Goal: Information Seeking & Learning: Learn about a topic

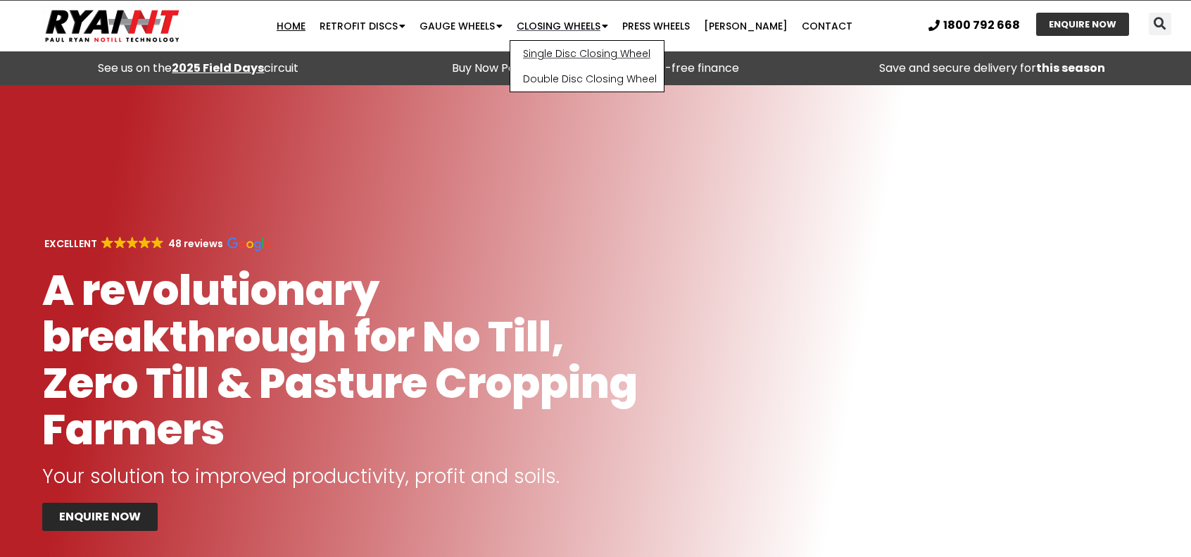
click at [596, 57] on link "Single Disc Closing Wheel" at bounding box center [586, 53] width 153 height 25
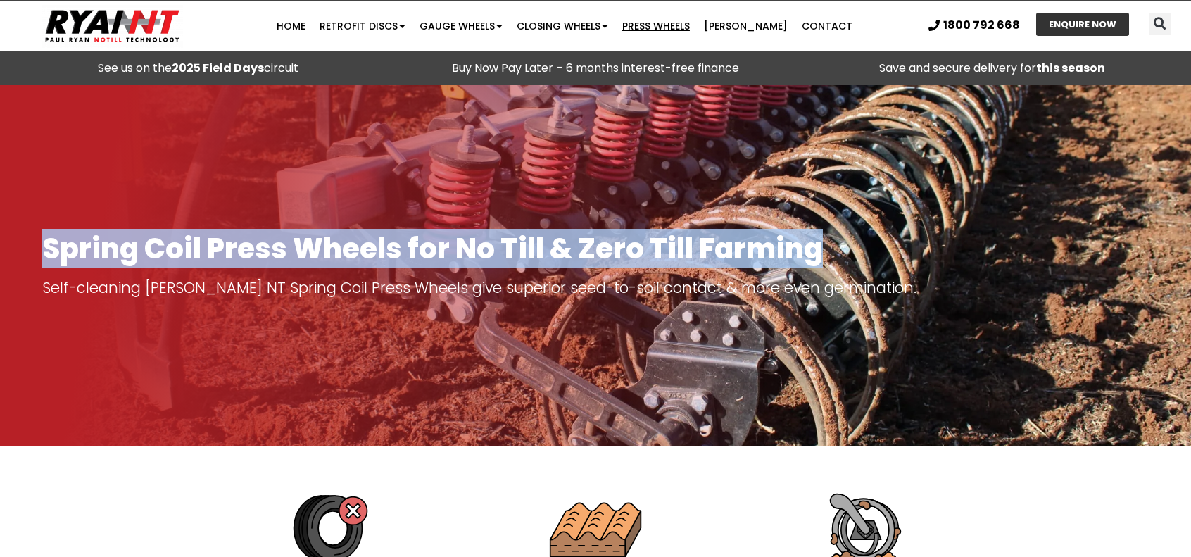
drag, startPoint x: 816, startPoint y: 251, endPoint x: 39, endPoint y: 239, distance: 777.2
click at [43, 241] on h1 "Spring Coil Press Wheels for No Till & Zero Till Farming" at bounding box center [595, 248] width 1106 height 31
click at [176, 257] on h1 "Spring Coil Press Wheels for No Till & Zero Till Farming" at bounding box center [595, 248] width 1106 height 31
click at [177, 256] on h1 "Spring Coil Press Wheels for No Till & Zero Till Farming" at bounding box center [595, 248] width 1106 height 31
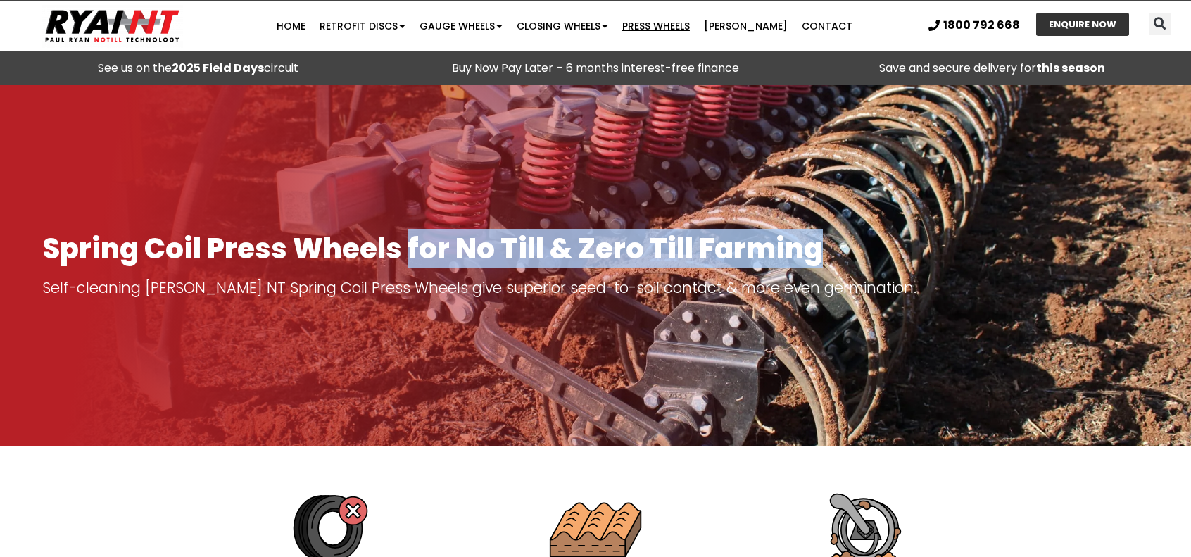
drag, startPoint x: 408, startPoint y: 244, endPoint x: 836, endPoint y: 246, distance: 428.0
click at [836, 246] on h1 "Spring Coil Press Wheels for No Till & Zero Till Farming" at bounding box center [595, 248] width 1106 height 31
click at [774, 233] on h1 "Spring Coil Press Wheels for No Till & Zero Till Farming" at bounding box center [595, 248] width 1106 height 31
drag, startPoint x: 809, startPoint y: 243, endPoint x: 403, endPoint y: 248, distance: 406.2
click at [403, 248] on h1 "Spring Coil Press Wheels for No Till & Zero Till Farming" at bounding box center [595, 248] width 1106 height 31
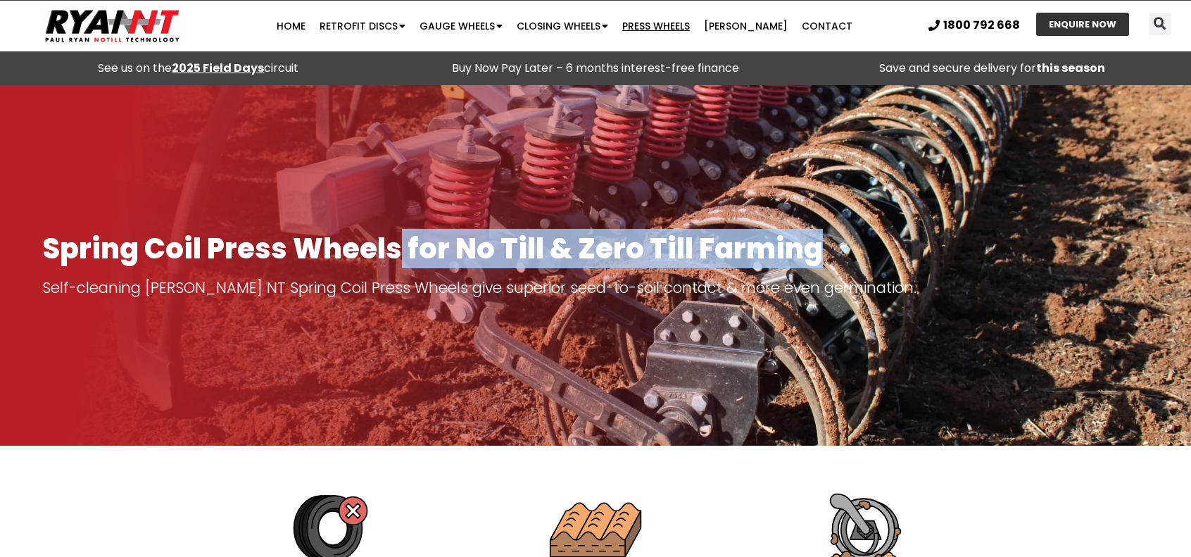
click at [821, 247] on h1 "Spring Coil Press Wheels for No Till & Zero Till Farming" at bounding box center [595, 248] width 1106 height 31
drag, startPoint x: 817, startPoint y: 248, endPoint x: 403, endPoint y: 244, distance: 414.6
click at [403, 244] on h1 "Spring Coil Press Wheels for No Till & Zero Till Farming" at bounding box center [595, 248] width 1106 height 31
click at [410, 243] on h1 "Spring Coil Press Wheels for No Till & Zero Till Farming" at bounding box center [595, 248] width 1106 height 31
drag, startPoint x: 410, startPoint y: 243, endPoint x: 842, endPoint y: 241, distance: 432.2
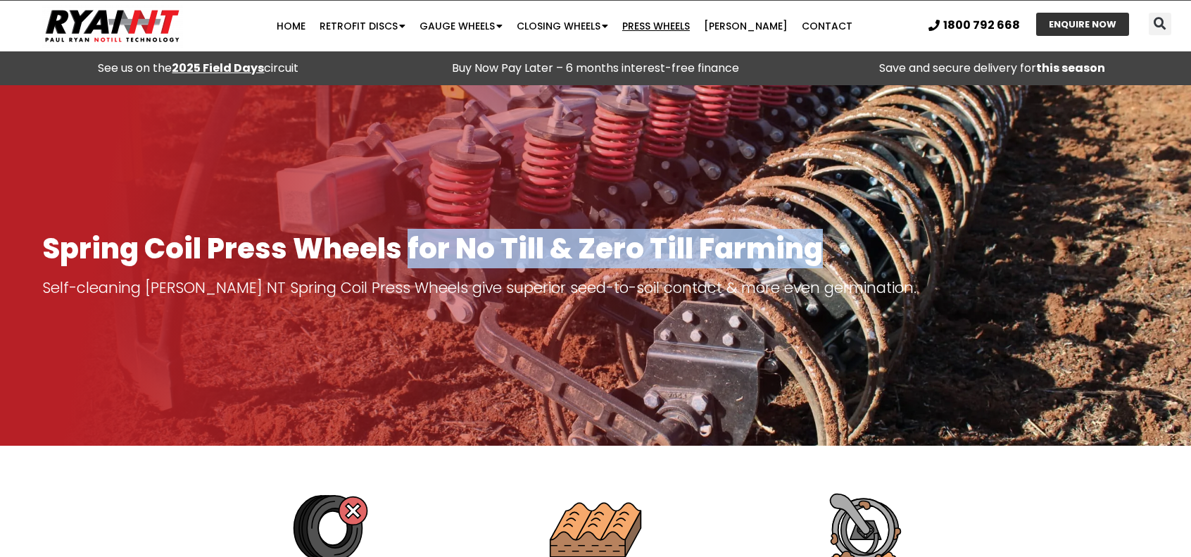
click at [842, 241] on h1 "Spring Coil Press Wheels for No Till & Zero Till Farming" at bounding box center [595, 248] width 1106 height 31
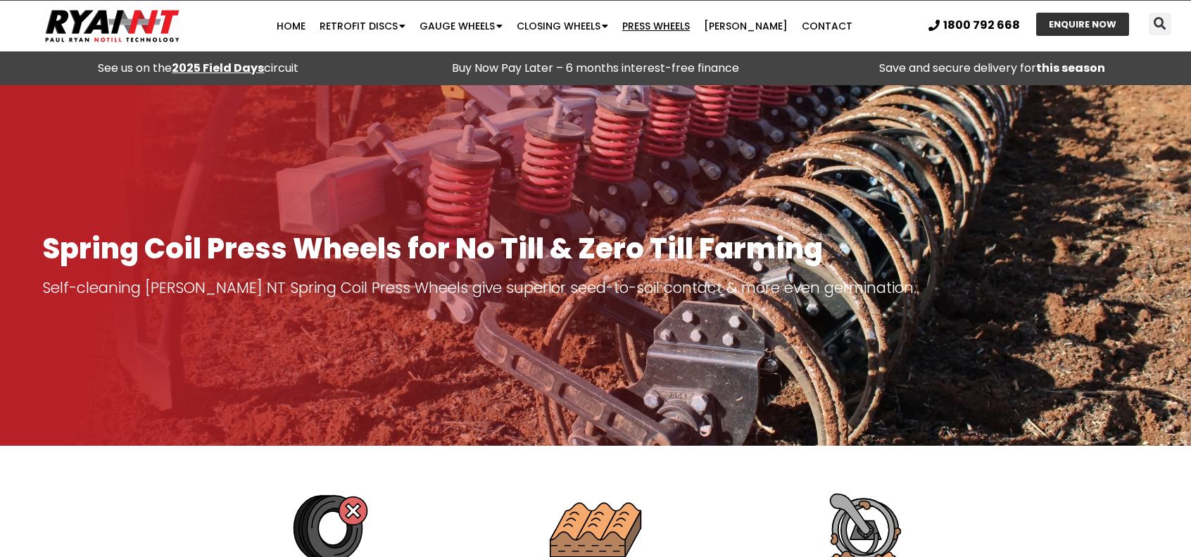
drag, startPoint x: 524, startPoint y: 216, endPoint x: 531, endPoint y: 211, distance: 8.6
click at [525, 215] on div at bounding box center [595, 265] width 1191 height 360
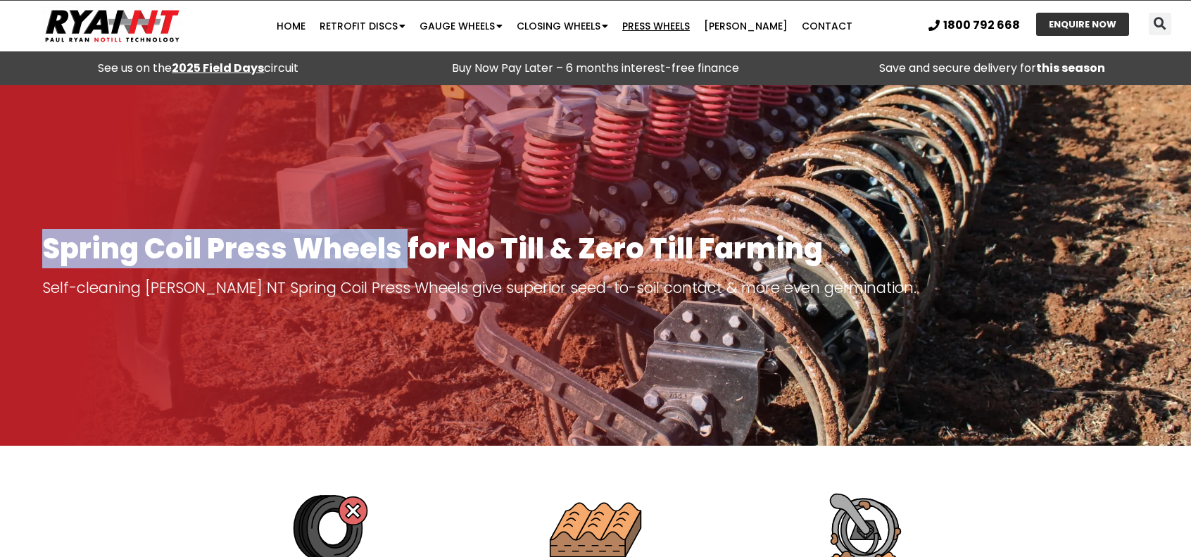
drag, startPoint x: 404, startPoint y: 244, endPoint x: 44, endPoint y: 244, distance: 360.4
click at [44, 244] on h1 "Spring Coil Press Wheels for No Till & Zero Till Farming" at bounding box center [595, 248] width 1106 height 31
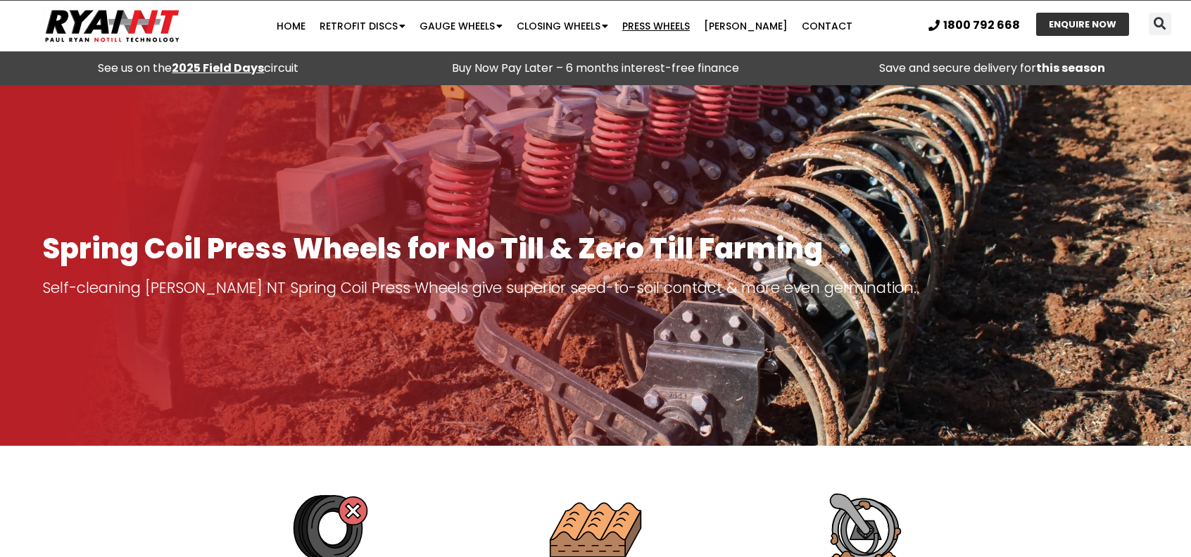
click at [434, 253] on h1 "Spring Coil Press Wheels for No Till & Zero Till Farming" at bounding box center [595, 248] width 1106 height 31
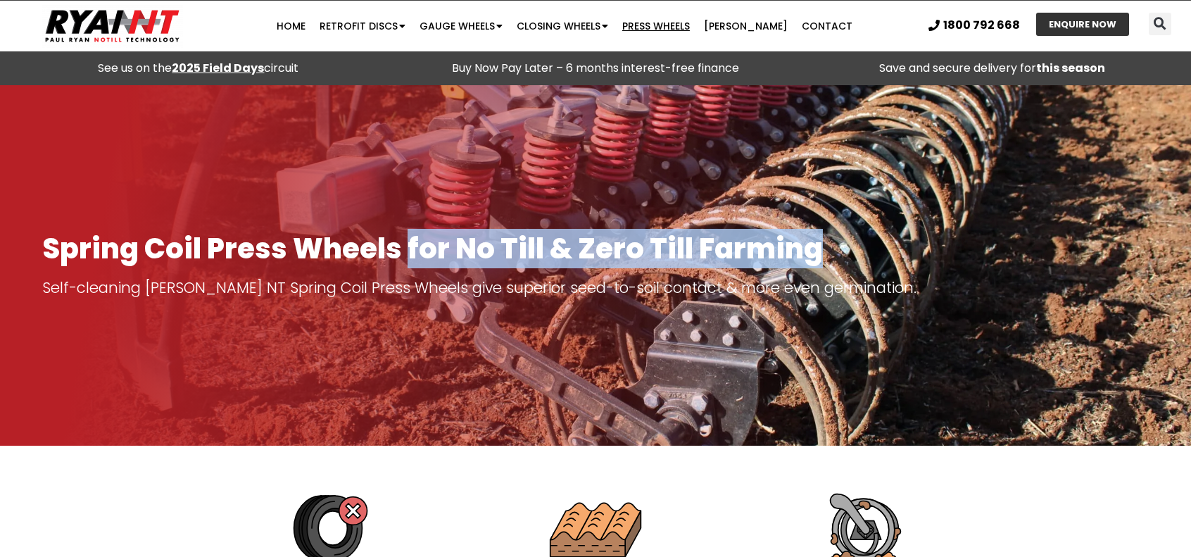
drag, startPoint x: 409, startPoint y: 251, endPoint x: 816, endPoint y: 226, distance: 408.3
click at [816, 226] on div "Spring Coil Press Wheels for No Till & Zero Till Farming Self-cleaning RYAN NT …" at bounding box center [595, 265] width 1121 height 79
click at [824, 255] on h1 "Spring Coil Press Wheels for No Till & Zero Till Farming" at bounding box center [595, 248] width 1106 height 31
drag, startPoint x: 824, startPoint y: 255, endPoint x: 410, endPoint y: 240, distance: 414.8
click at [410, 240] on h1 "Spring Coil Press Wheels for No Till & Zero Till Farming" at bounding box center [595, 248] width 1106 height 31
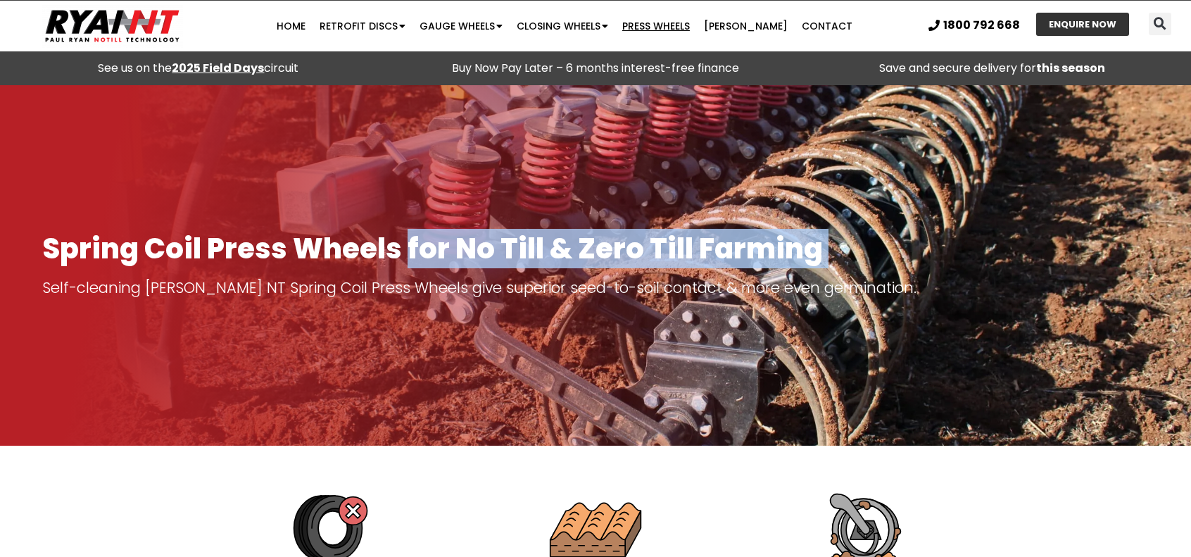
click at [412, 246] on h1 "Spring Coil Press Wheels for No Till & Zero Till Farming" at bounding box center [595, 248] width 1106 height 31
drag, startPoint x: 817, startPoint y: 253, endPoint x: 407, endPoint y: 259, distance: 410.4
click at [407, 259] on h1 "Spring Coil Press Wheels for No Till & Zero Till Farming" at bounding box center [595, 248] width 1106 height 31
click at [411, 252] on h1 "Spring Coil Press Wheels for No Till & Zero Till Farming" at bounding box center [595, 248] width 1106 height 31
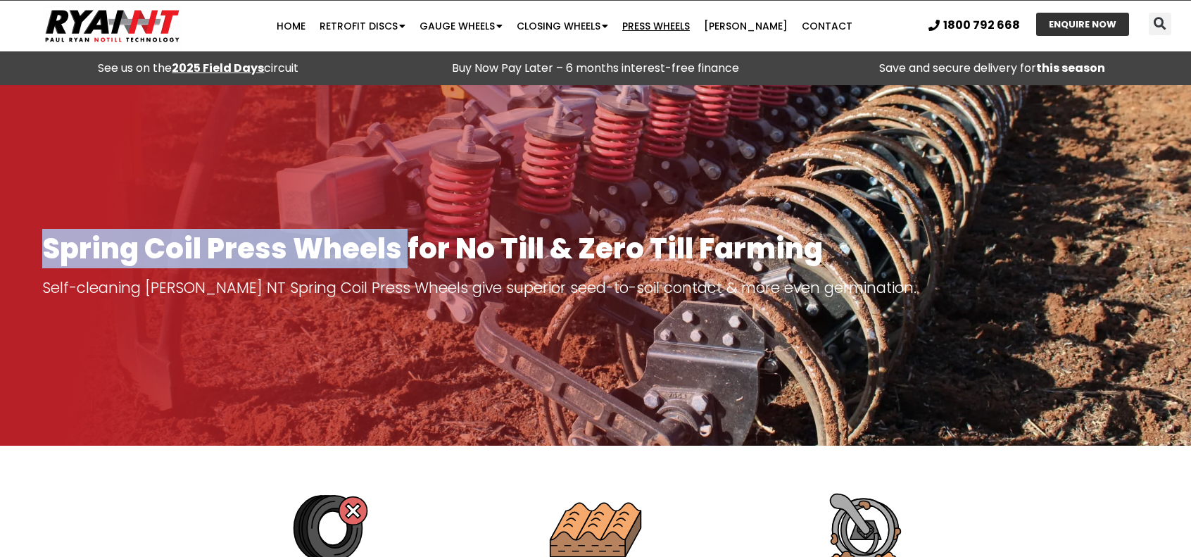
drag, startPoint x: 408, startPoint y: 243, endPoint x: 27, endPoint y: 248, distance: 380.8
click at [27, 248] on section "Spring Coil Press Wheels for No Till & Zero Till Farming Self-cleaning RYAN NT …" at bounding box center [595, 265] width 1191 height 360
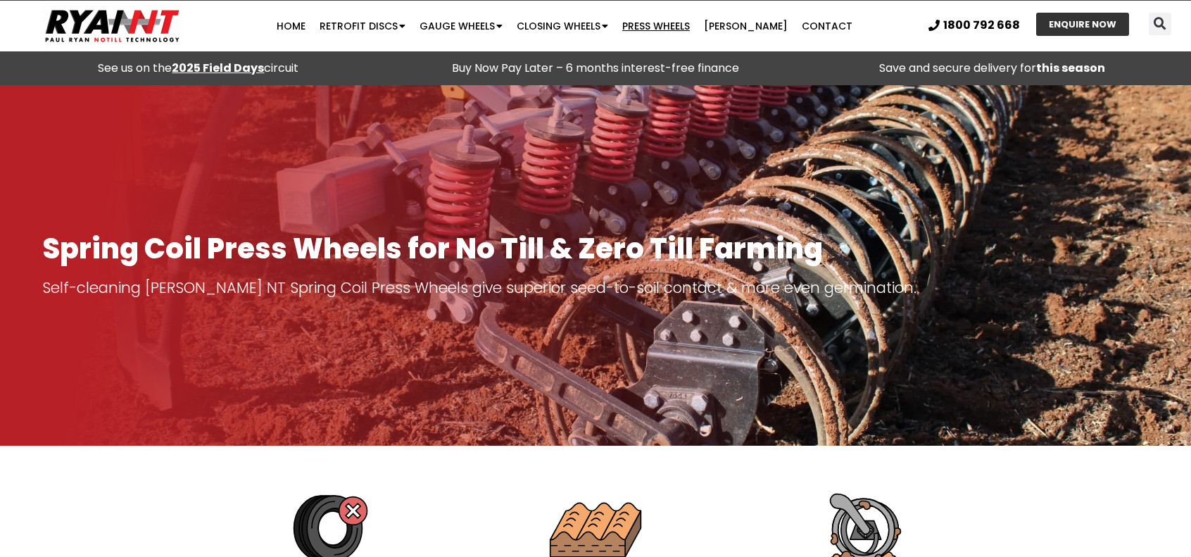
click at [414, 238] on h1 "Spring Coil Press Wheels for No Till & Zero Till Farming" at bounding box center [595, 248] width 1106 height 31
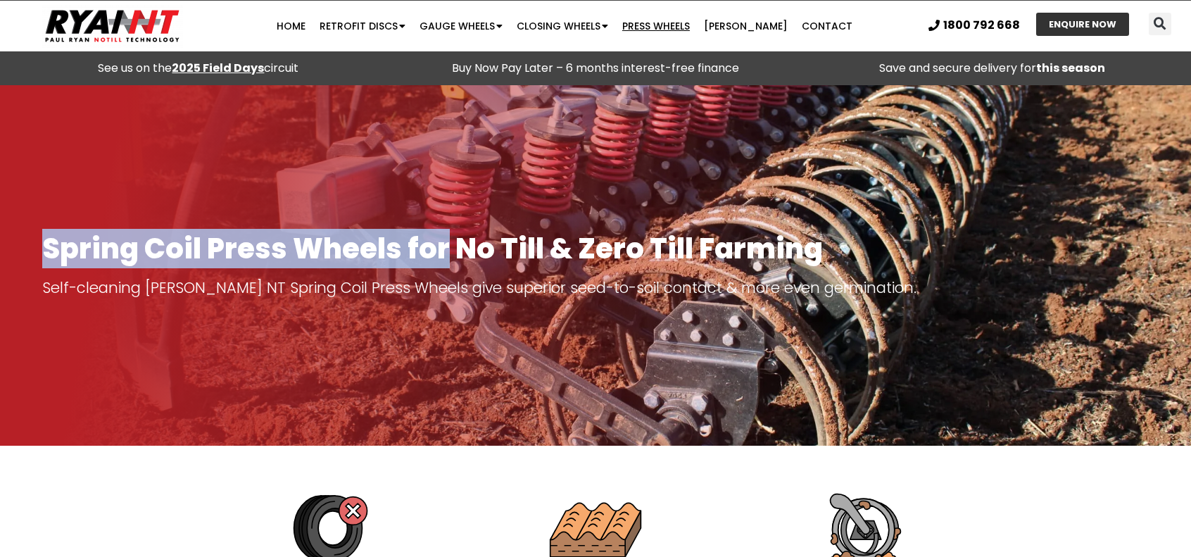
drag, startPoint x: 43, startPoint y: 244, endPoint x: 441, endPoint y: 243, distance: 398.4
click at [441, 243] on div "Spring Coil Press Wheels for No Till & Zero Till Farming Self-cleaning RYAN NT …" at bounding box center [595, 265] width 1121 height 79
click at [425, 248] on h1 "Spring Coil Press Wheels for No Till & Zero Till Farming" at bounding box center [595, 248] width 1106 height 31
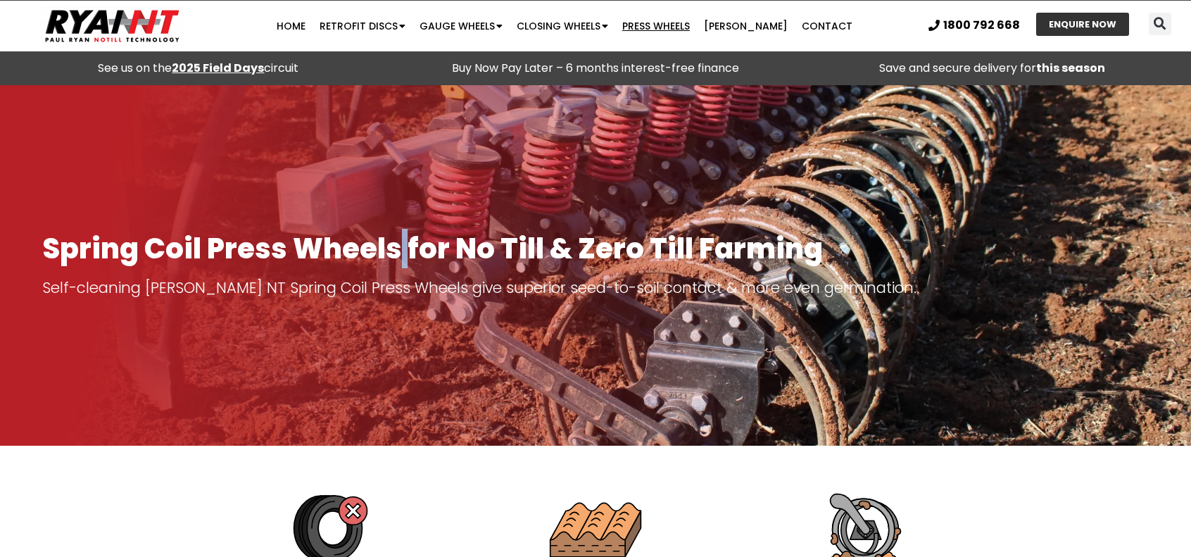
click at [404, 247] on h1 "Spring Coil Press Wheels for No Till & Zero Till Farming" at bounding box center [595, 248] width 1106 height 31
click at [433, 245] on h1 "Spring Coil Press Wheels for No Till & Zero Till Farming" at bounding box center [595, 248] width 1106 height 31
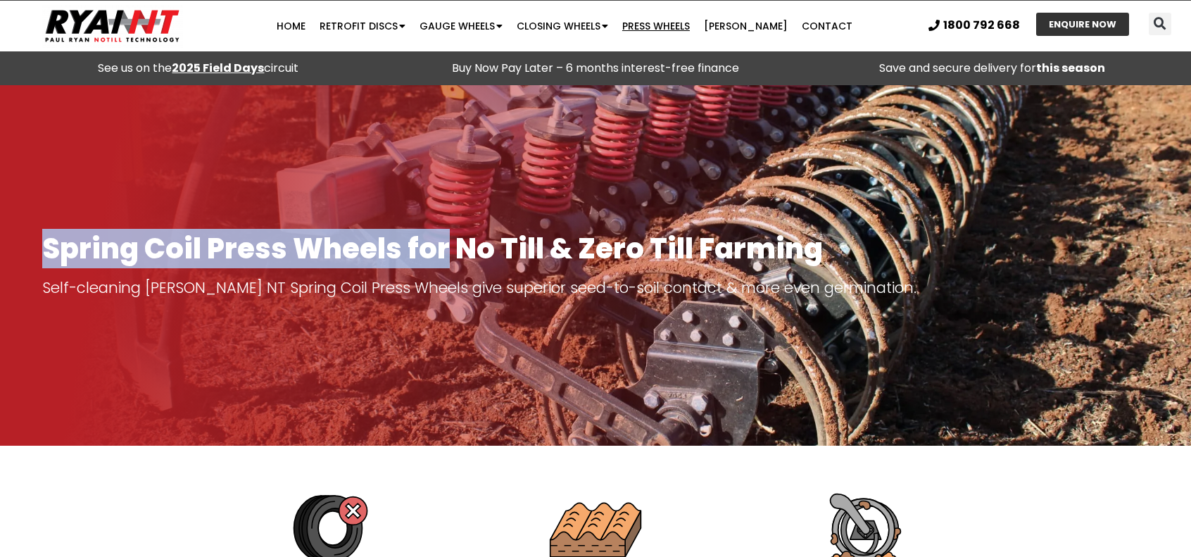
drag, startPoint x: 443, startPoint y: 242, endPoint x: 39, endPoint y: 253, distance: 404.2
click at [39, 253] on div "Spring Coil Press Wheels for No Till & Zero Till Farming Self-cleaning RYAN NT …" at bounding box center [595, 265] width 1121 height 79
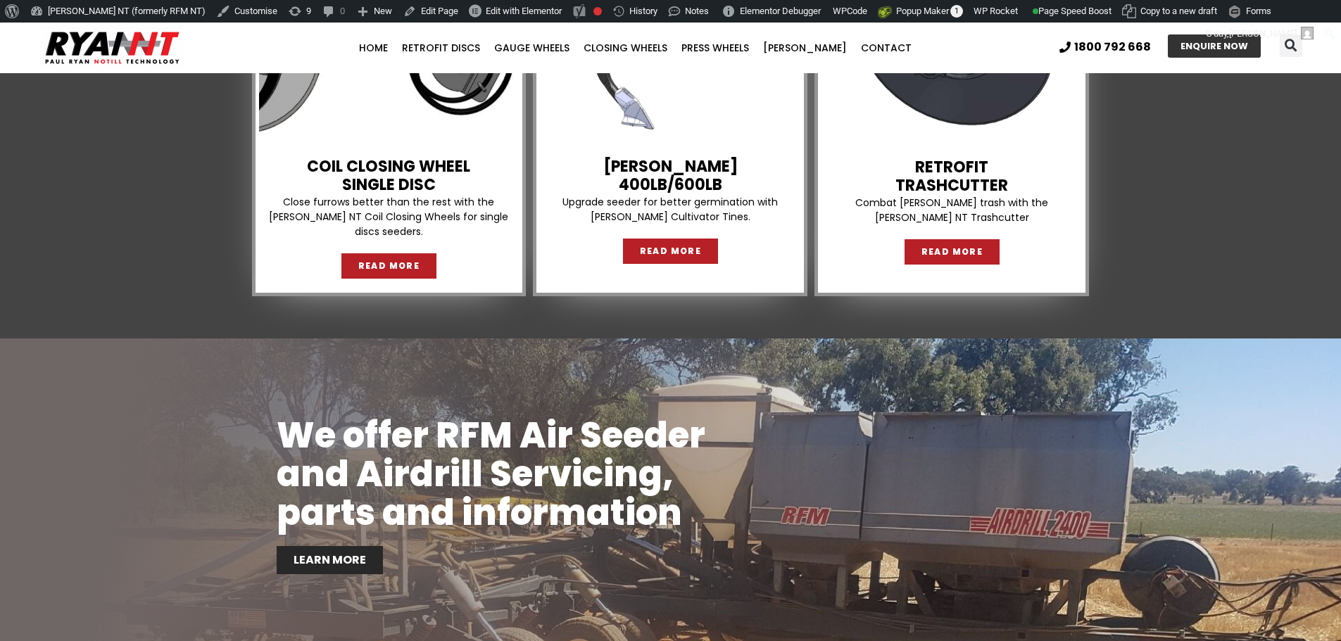
scroll to position [1957, 0]
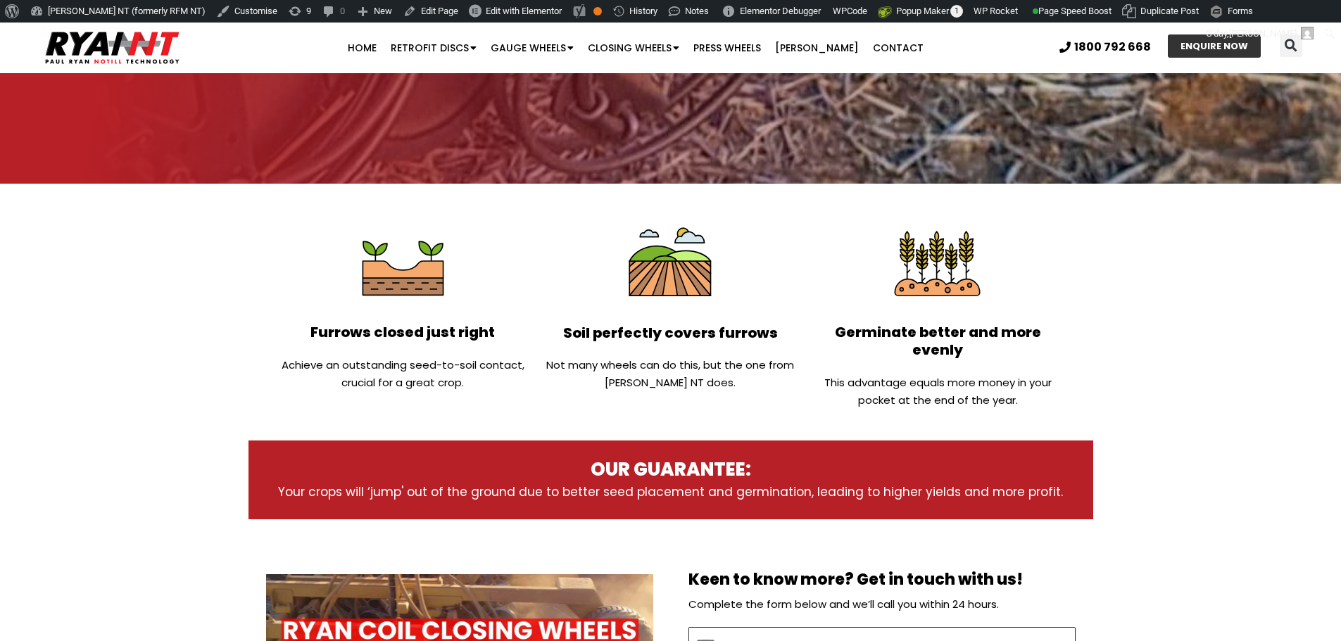
scroll to position [563, 0]
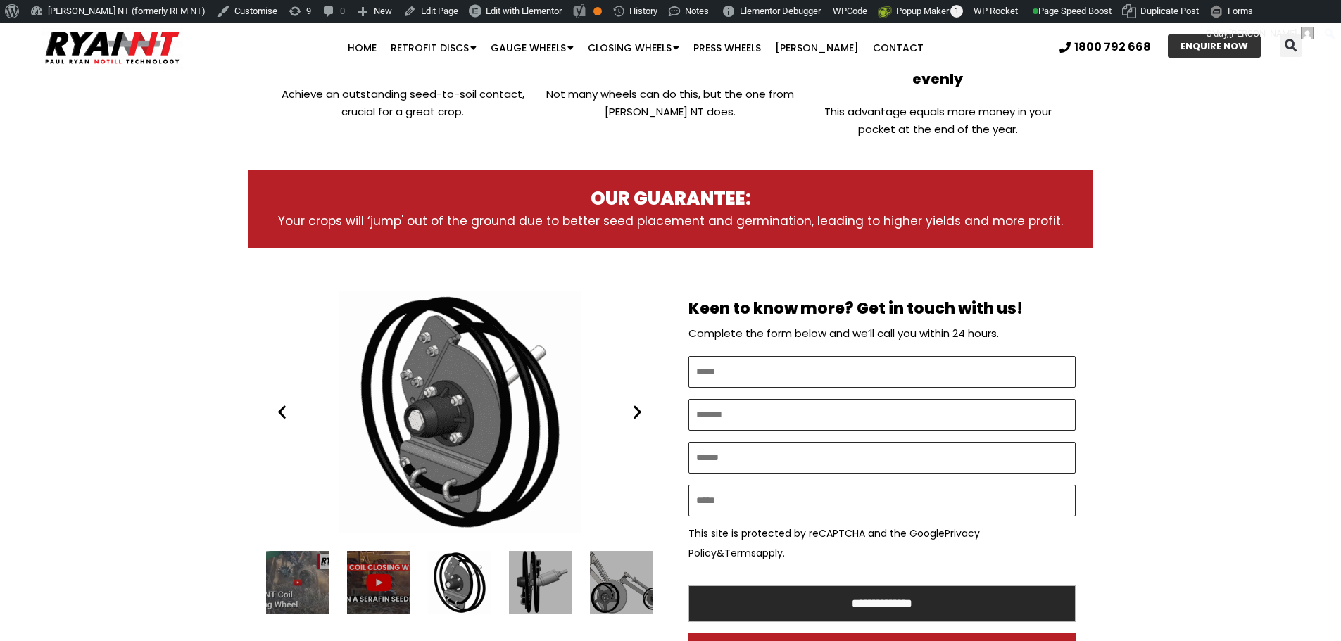
click at [638, 403] on icon "Next slide" at bounding box center [638, 412] width 18 height 18
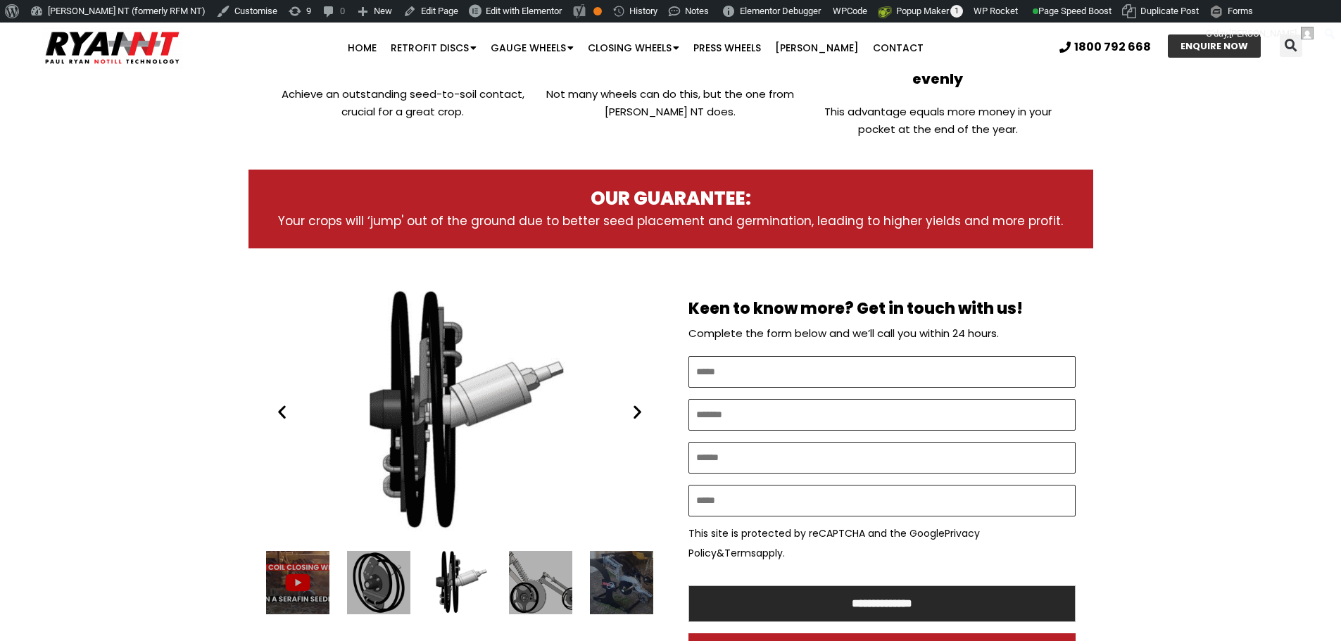
click at [638, 403] on icon "Next slide" at bounding box center [638, 412] width 18 height 18
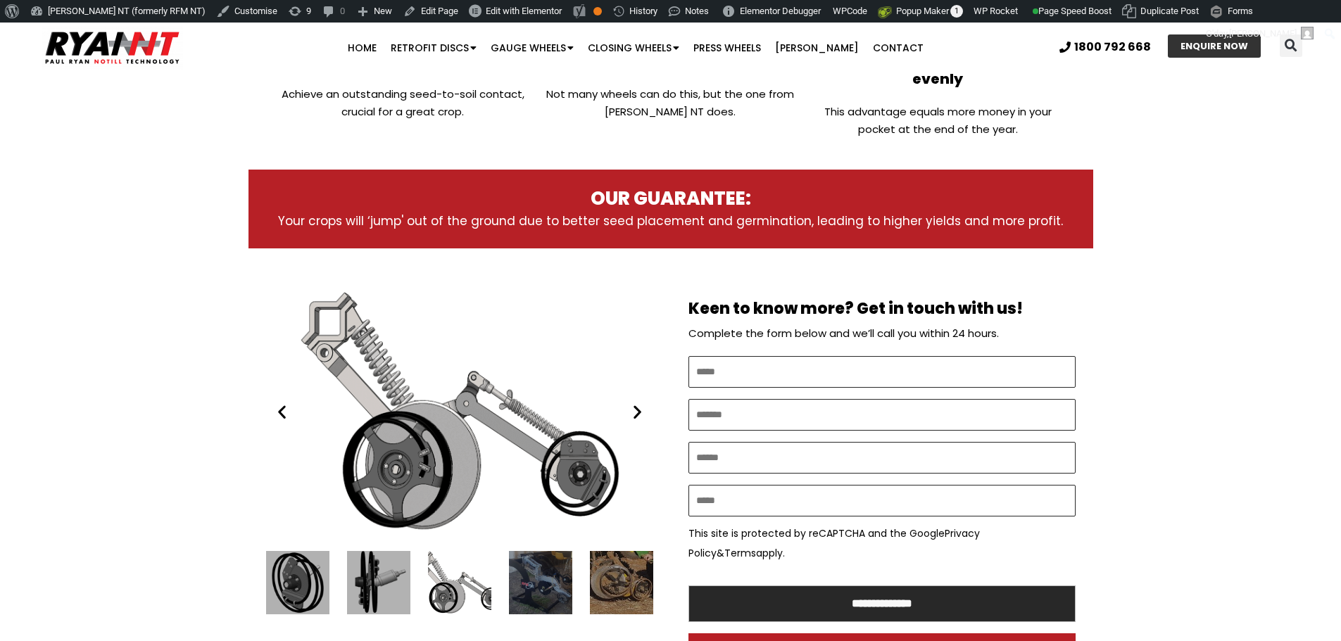
click at [638, 403] on icon "Next slide" at bounding box center [638, 412] width 18 height 18
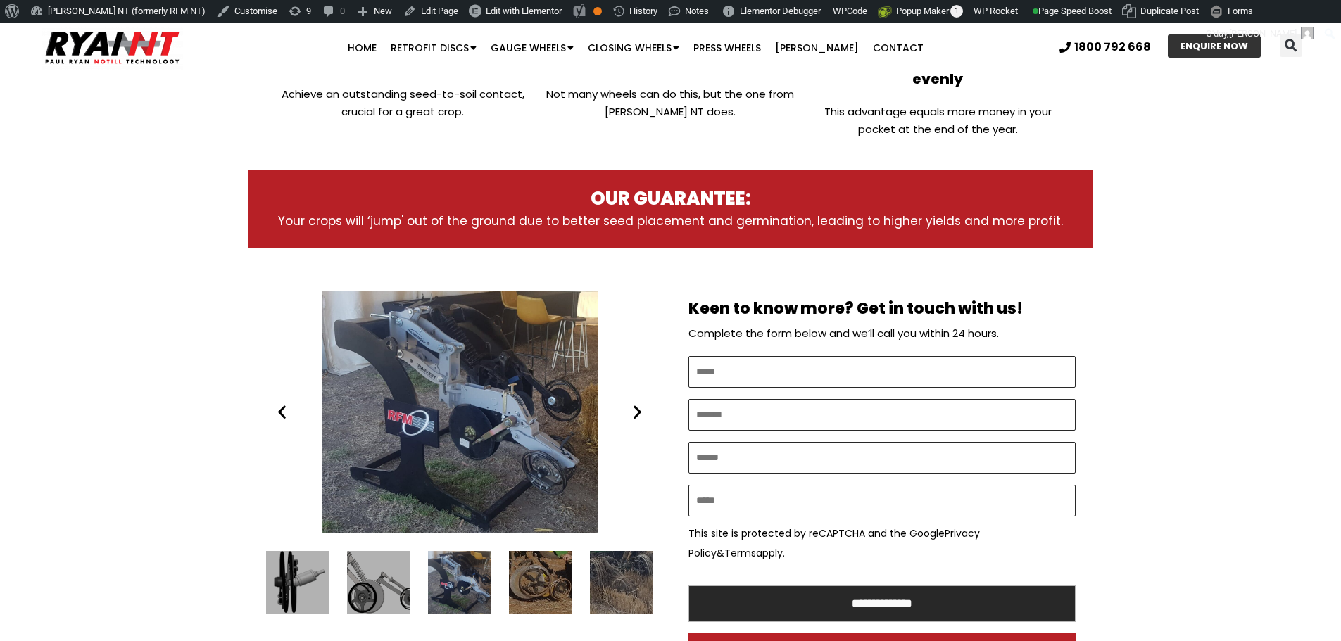
click at [638, 403] on icon "Next slide" at bounding box center [638, 412] width 18 height 18
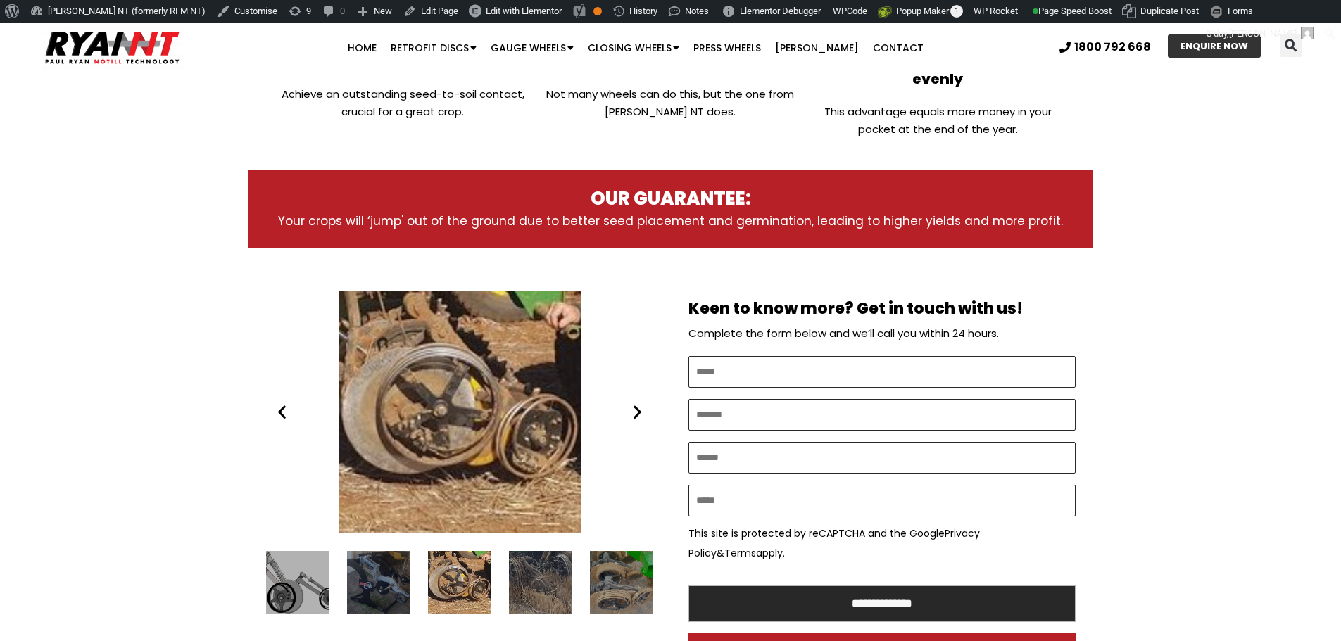
click at [638, 403] on icon "Next slide" at bounding box center [638, 412] width 18 height 18
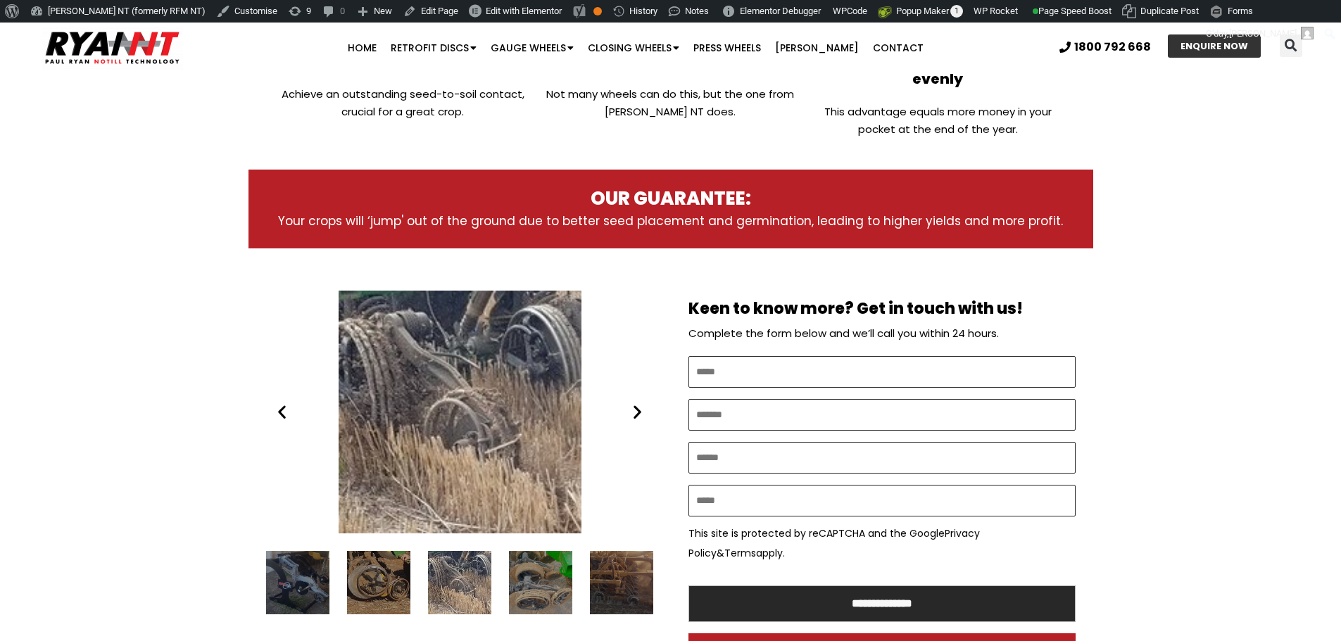
click at [638, 403] on icon "Next slide" at bounding box center [638, 412] width 18 height 18
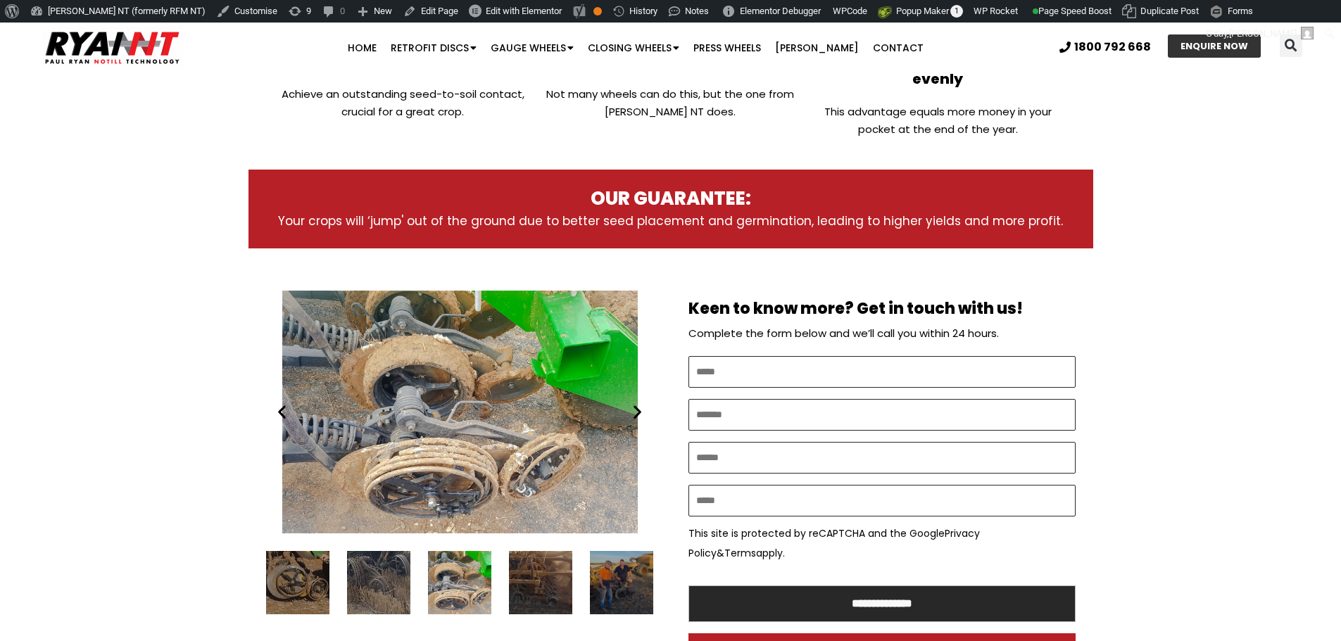
click at [638, 403] on icon "Next slide" at bounding box center [638, 412] width 18 height 18
